Goal: Information Seeking & Learning: Learn about a topic

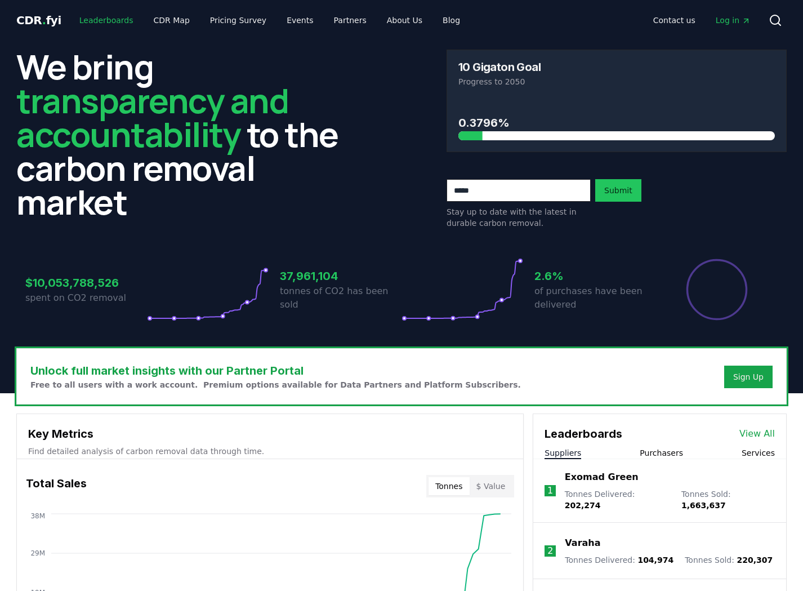
click at [108, 21] on link "Leaderboards" at bounding box center [106, 20] width 72 height 20
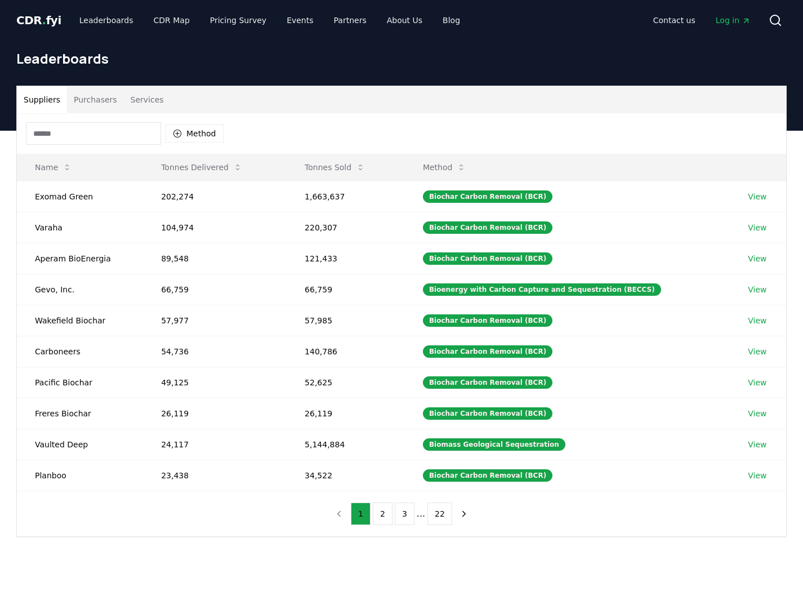
click at [42, 15] on span "." at bounding box center [44, 21] width 4 height 14
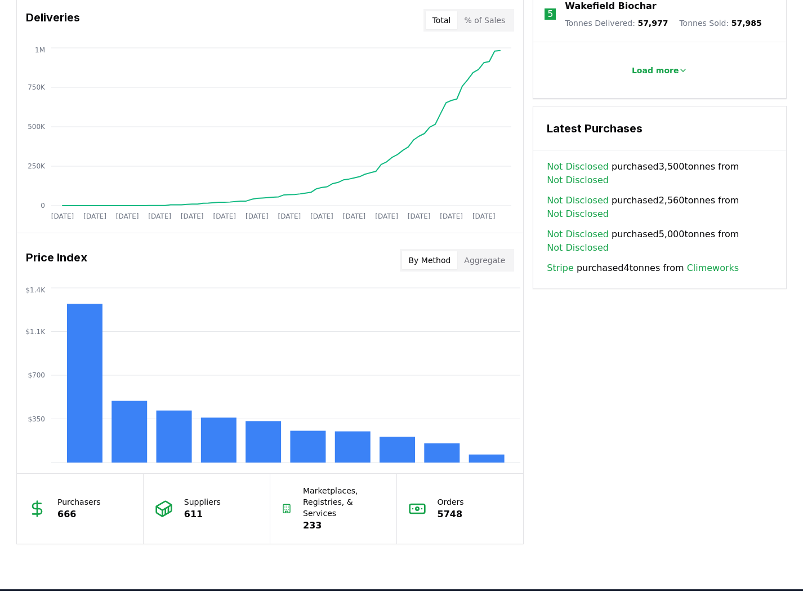
scroll to position [701, 0]
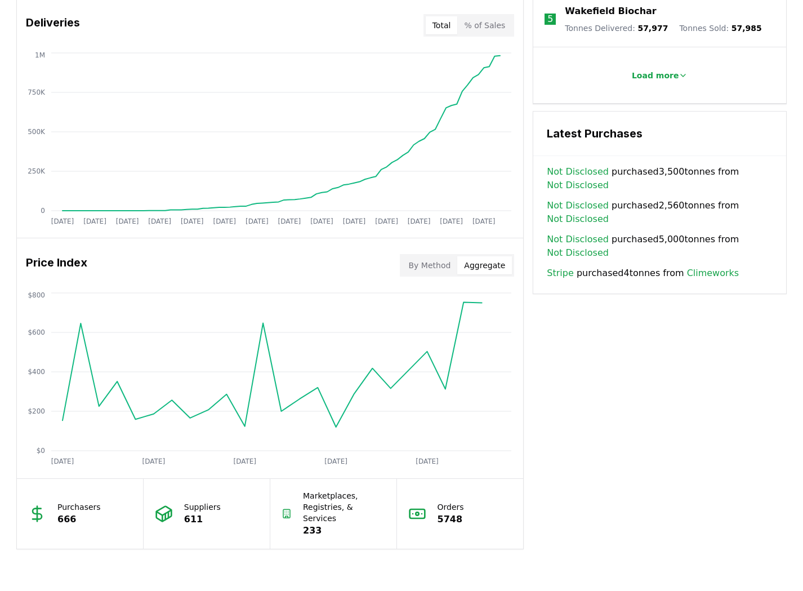
click at [492, 264] on button "Aggregate" at bounding box center [484, 265] width 55 height 18
click at [444, 269] on button "By Method" at bounding box center [430, 265] width 56 height 18
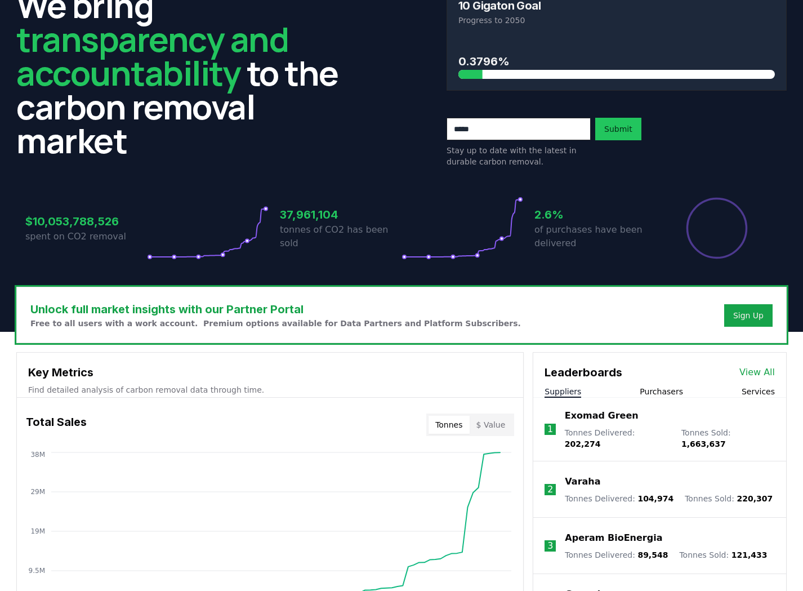
scroll to position [0, 0]
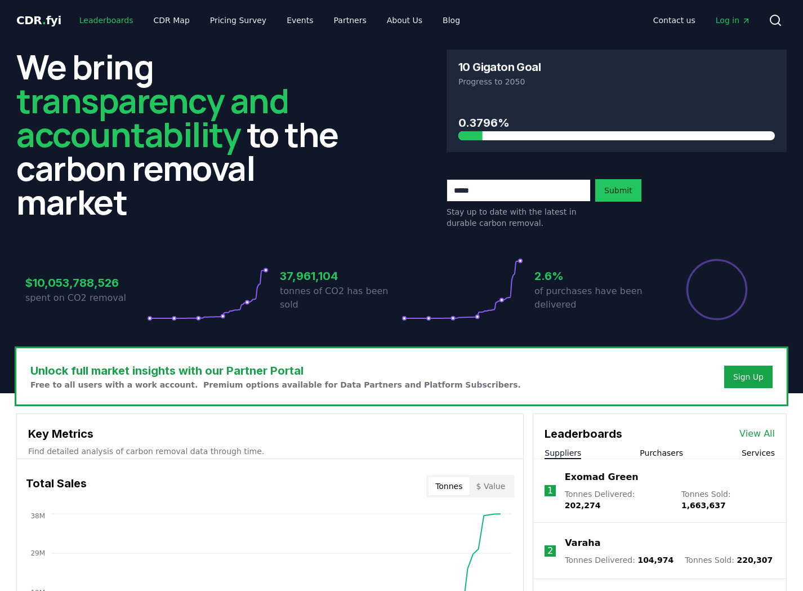
click at [86, 25] on link "Leaderboards" at bounding box center [106, 20] width 72 height 20
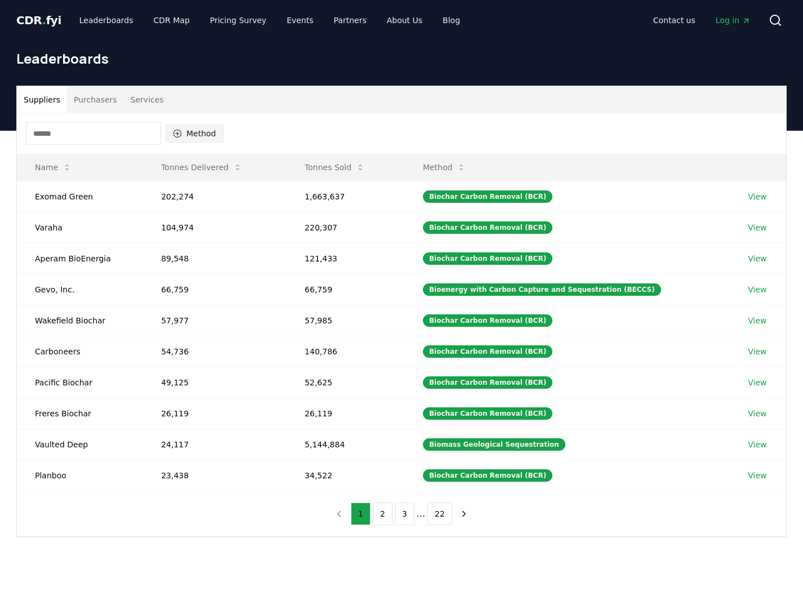
click at [186, 134] on button "Method" at bounding box center [195, 134] width 58 height 18
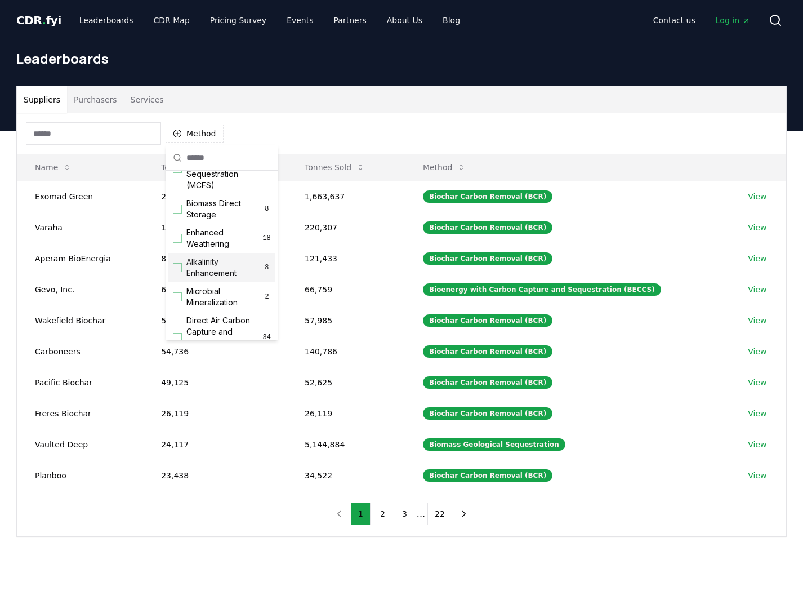
scroll to position [148, 0]
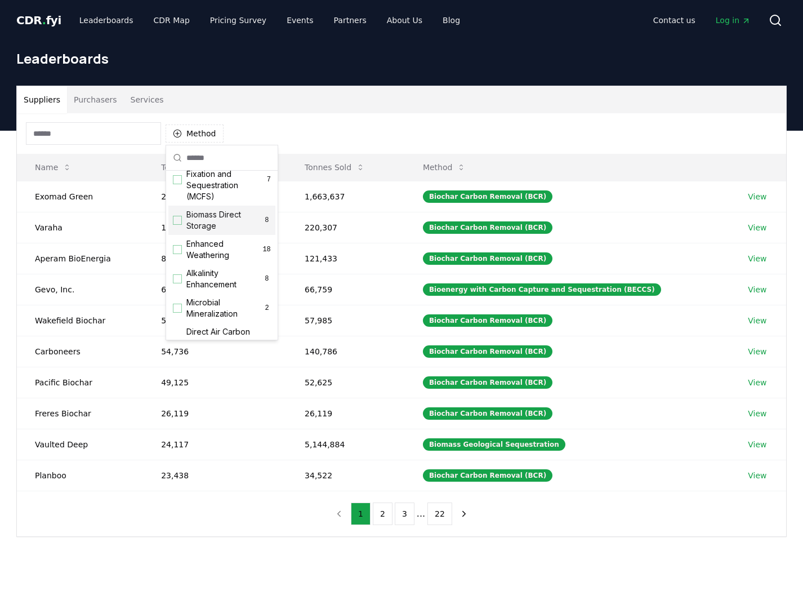
click at [180, 222] on div "Suggestions" at bounding box center [177, 220] width 9 height 9
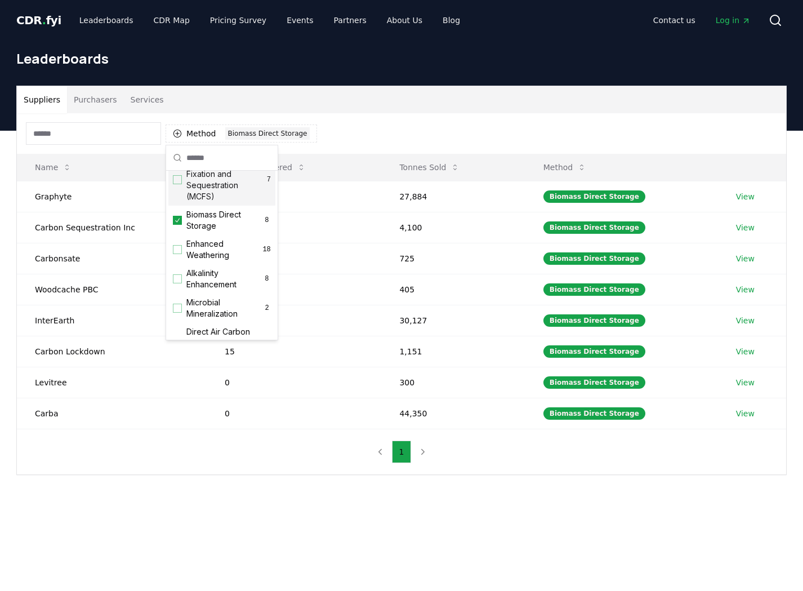
click at [345, 99] on div "Suppliers Purchasers Services" at bounding box center [402, 99] width 770 height 27
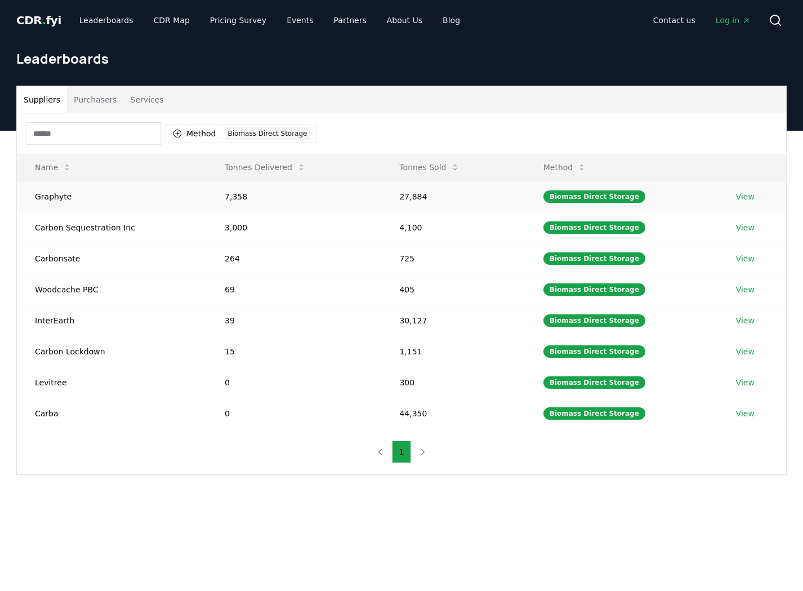
click at [736, 194] on link "View" at bounding box center [745, 196] width 19 height 11
